Goal: Book appointment/travel/reservation

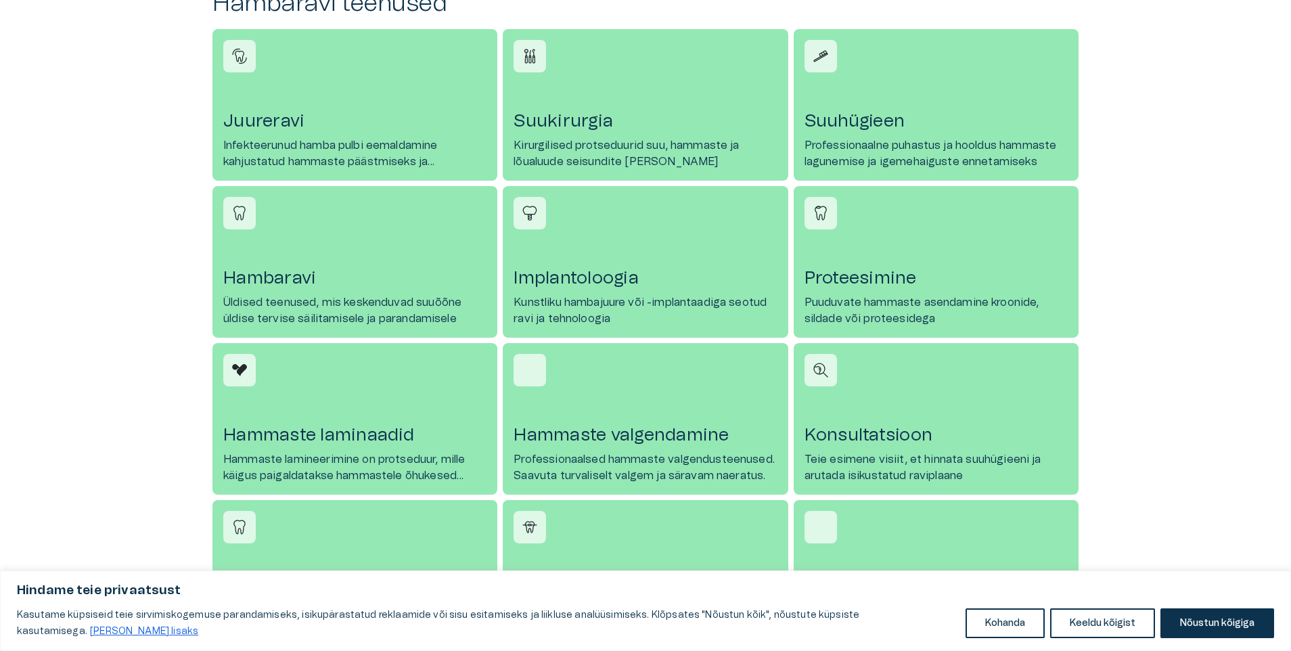
scroll to position [609, 0]
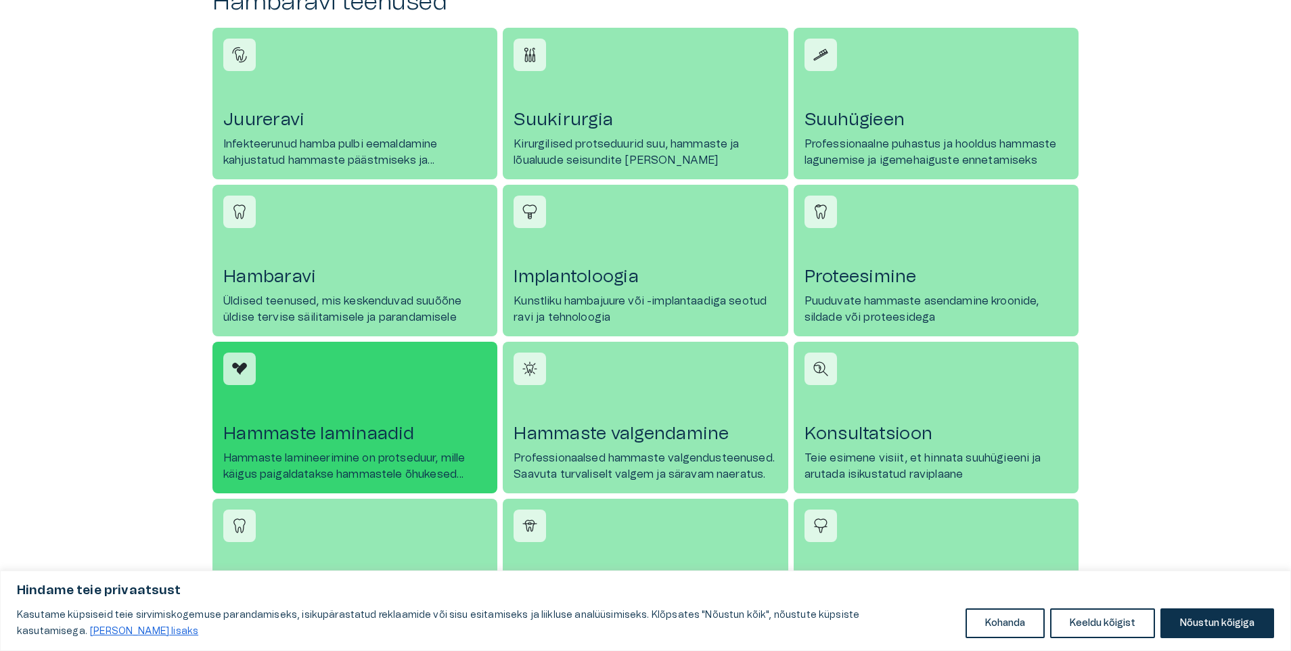
click at [361, 426] on h4 "Hammaste laminaadid" at bounding box center [354, 434] width 263 height 22
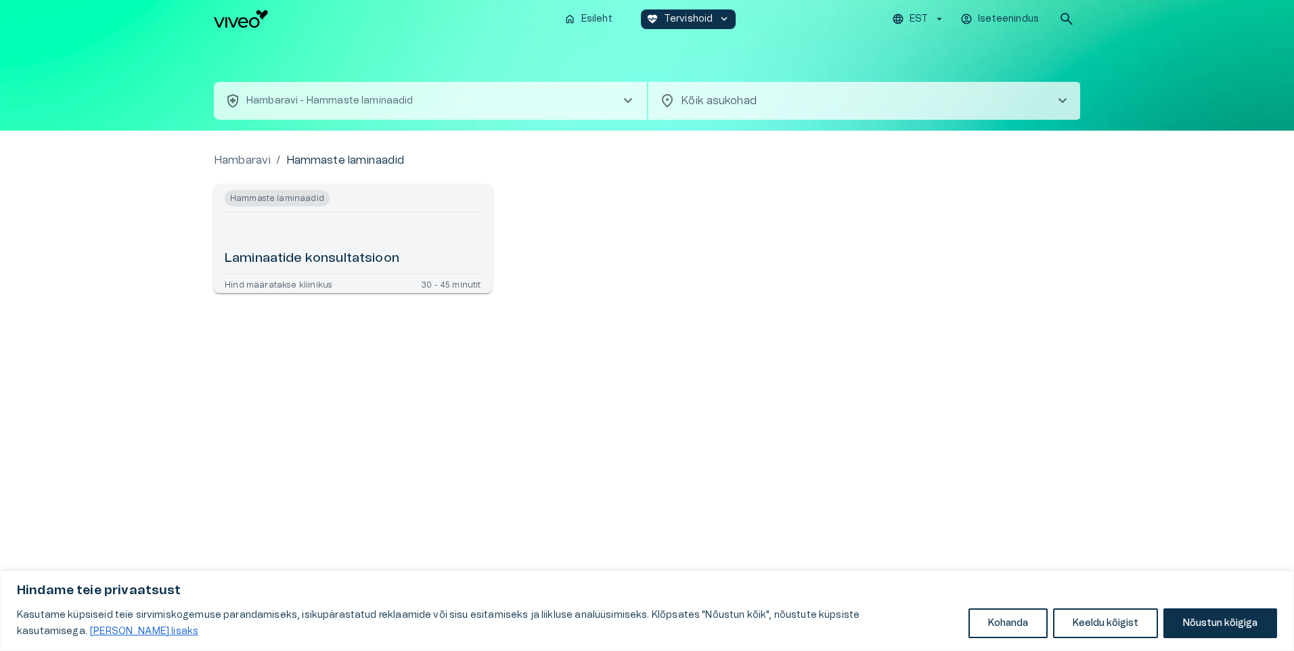
click at [1060, 97] on span "chevron_right" at bounding box center [1062, 101] width 16 height 16
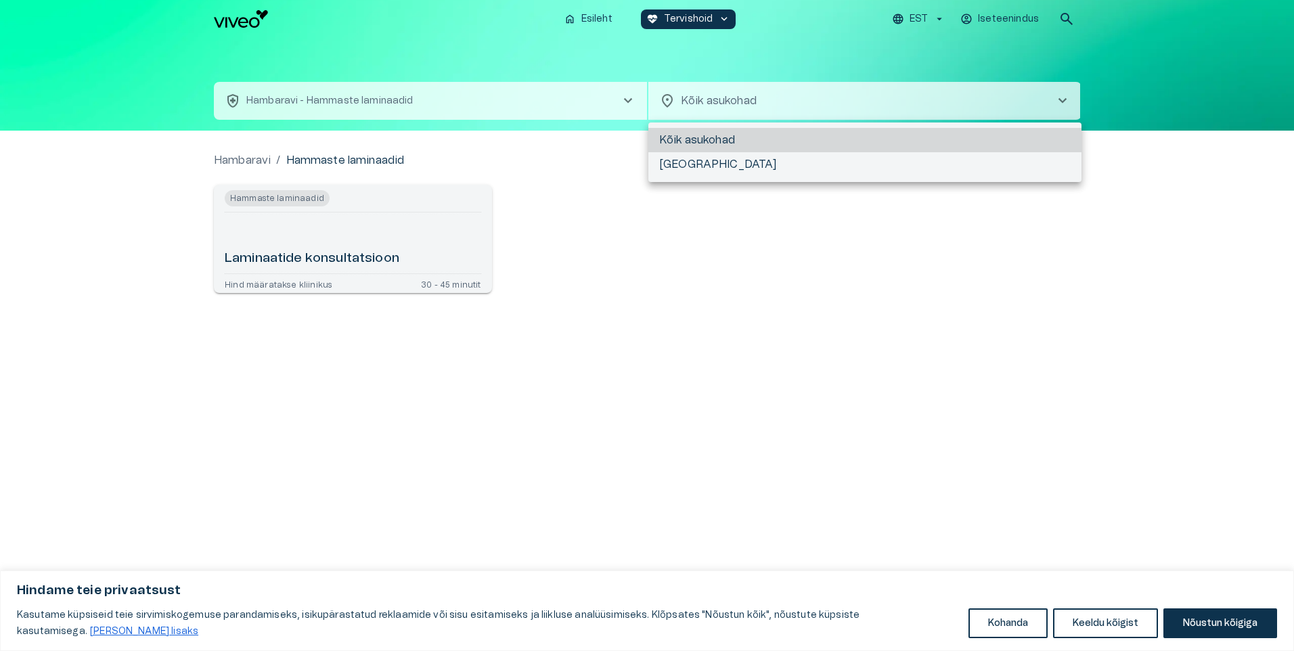
click at [712, 136] on li "Kõik asukohad" at bounding box center [864, 140] width 433 height 24
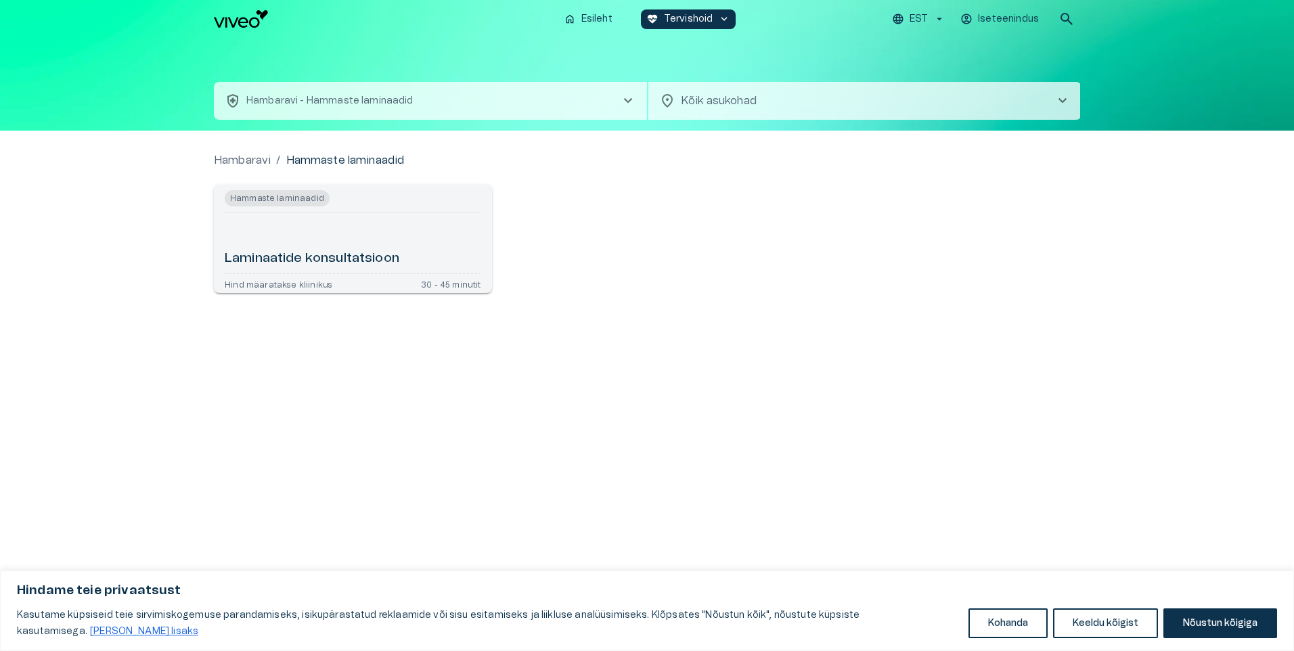
click at [294, 252] on h6 "Laminaatide konsultatsioon" at bounding box center [312, 259] width 175 height 18
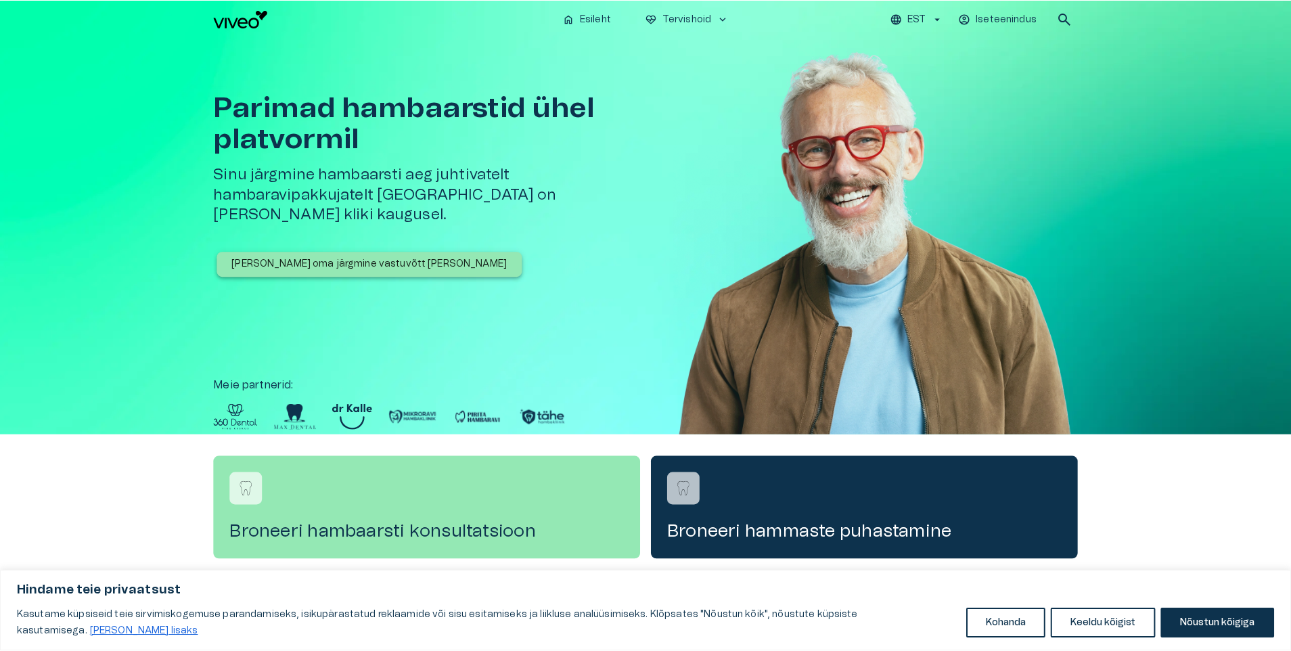
scroll to position [609, 0]
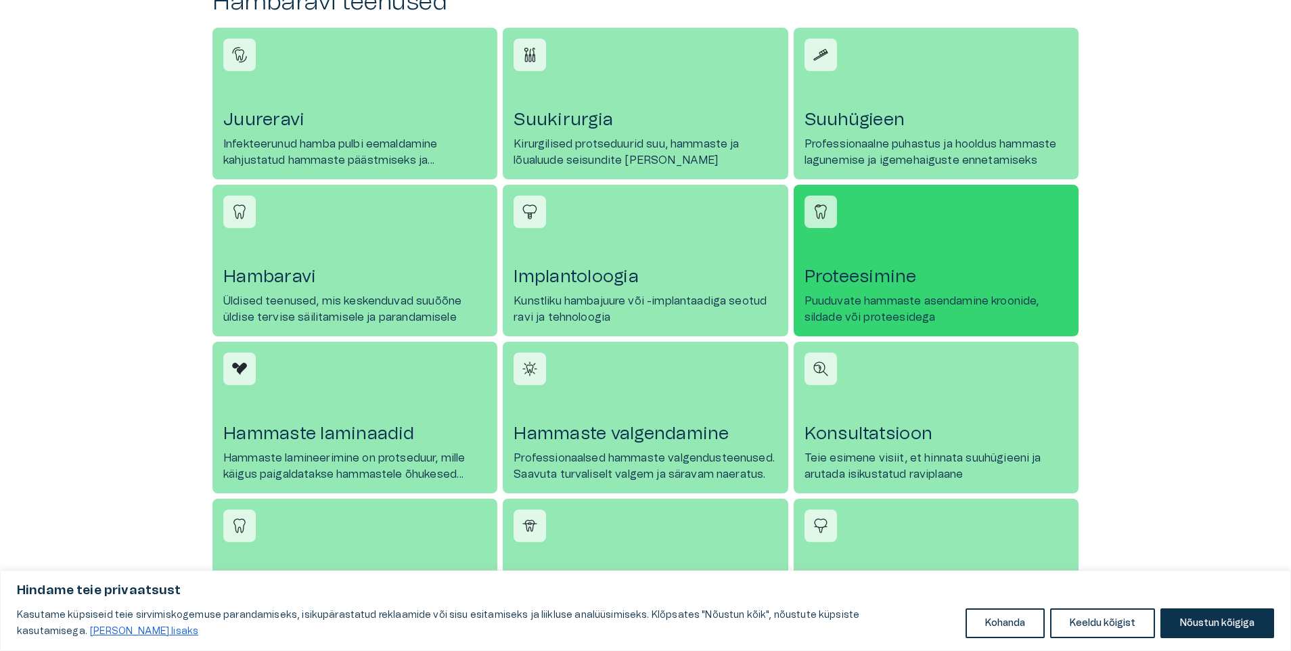
click at [873, 275] on h4 "Proteesimine" at bounding box center [936, 277] width 263 height 22
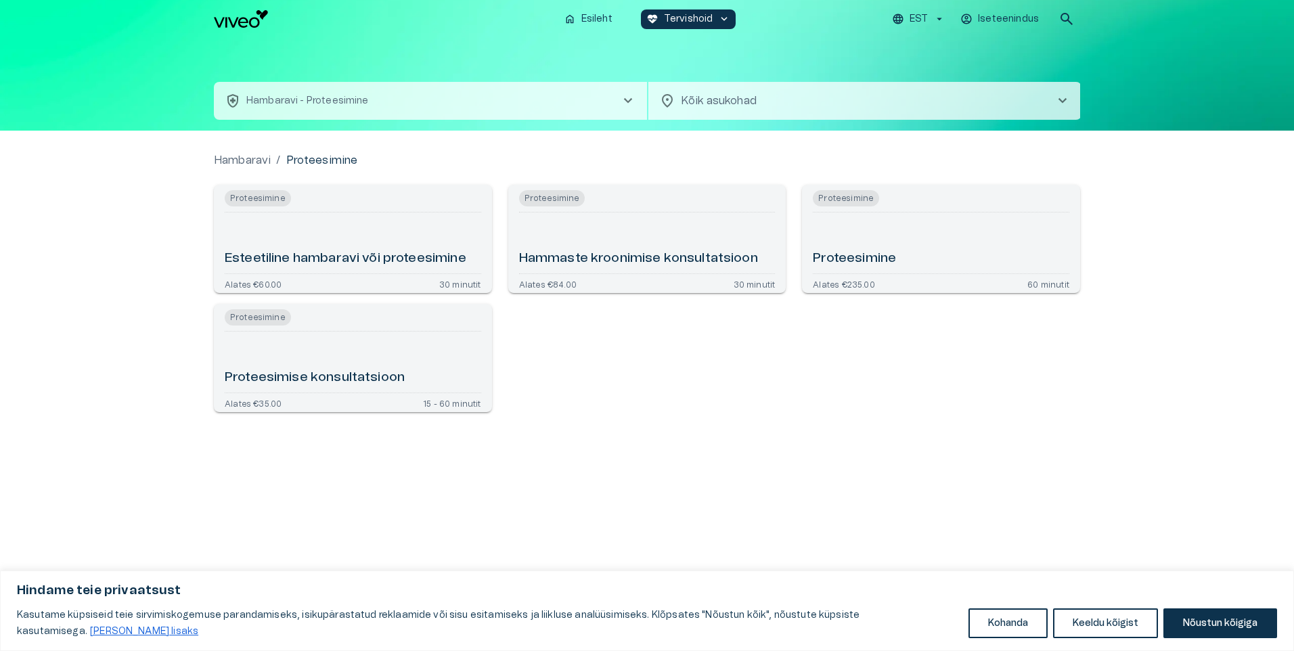
click at [860, 255] on h6 "Proteesimine" at bounding box center [854, 259] width 83 height 18
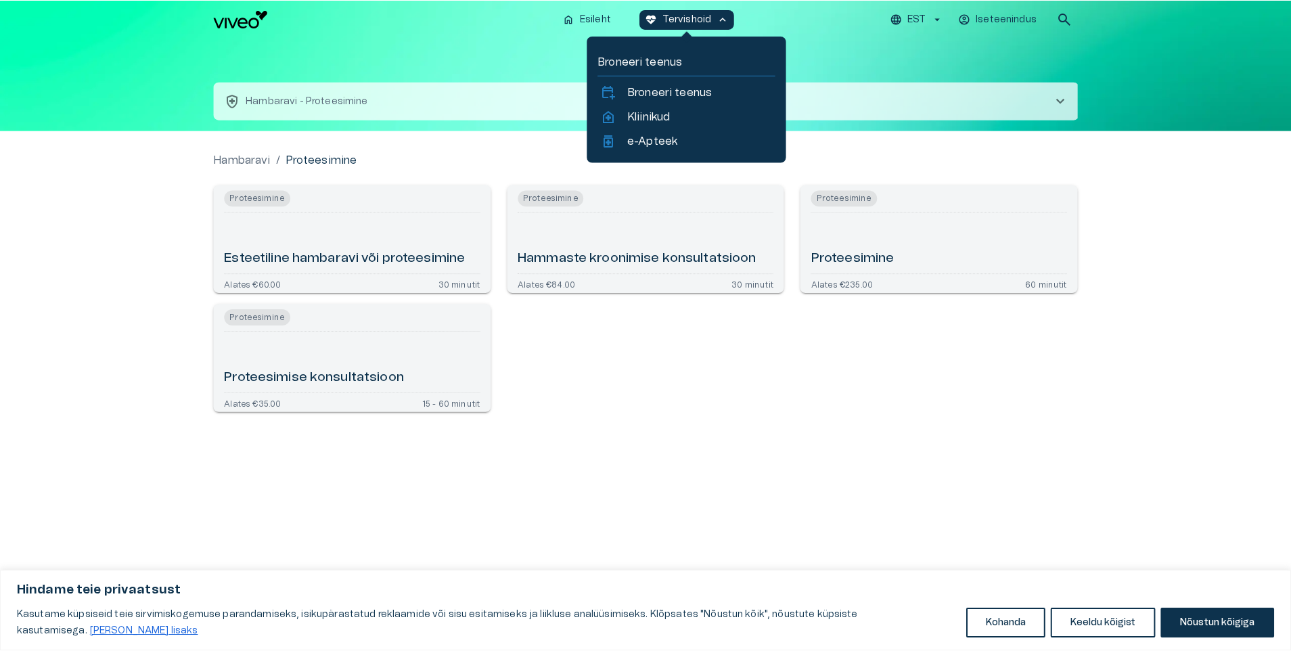
scroll to position [609, 0]
